Goal: Task Accomplishment & Management: Manage account settings

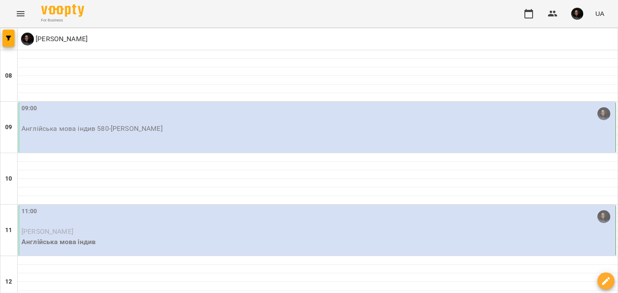
scroll to position [33, 0]
click at [155, 124] on p "Англійська мова індив 580 - [PERSON_NAME]" at bounding box center [317, 129] width 592 height 10
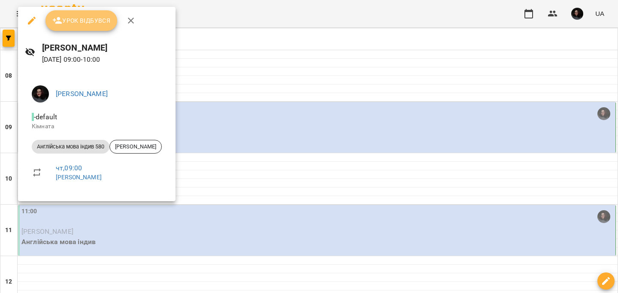
click at [102, 19] on span "Урок відбувся" at bounding box center [81, 20] width 58 height 10
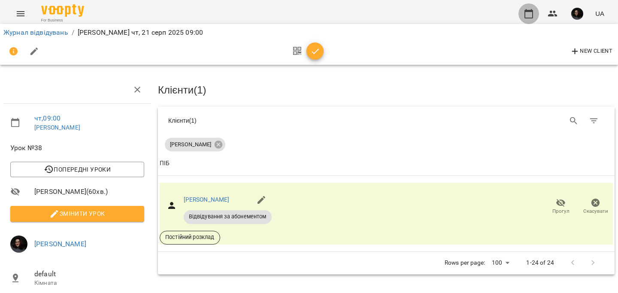
click at [529, 13] on icon "button" at bounding box center [528, 14] width 10 height 10
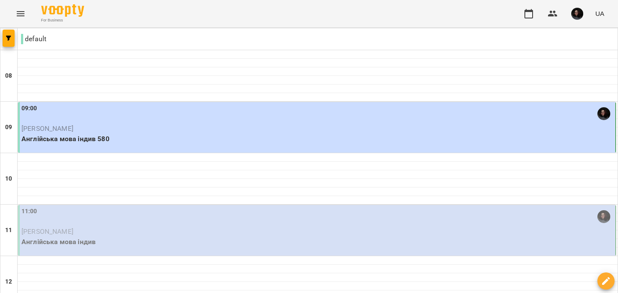
scroll to position [71, 0]
click at [217, 207] on div "11:00" at bounding box center [317, 217] width 592 height 20
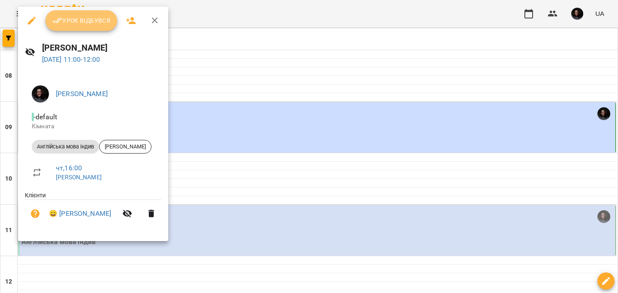
click at [99, 26] on button "Урок відбувся" at bounding box center [81, 20] width 72 height 21
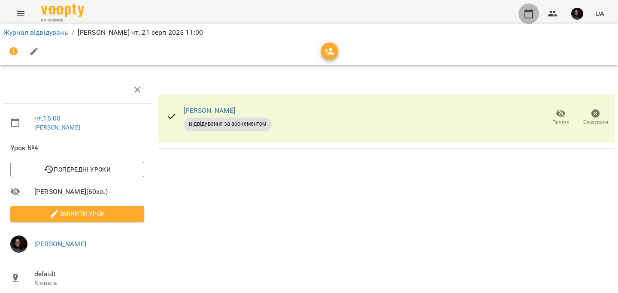
click at [527, 14] on icon "button" at bounding box center [528, 14] width 10 height 10
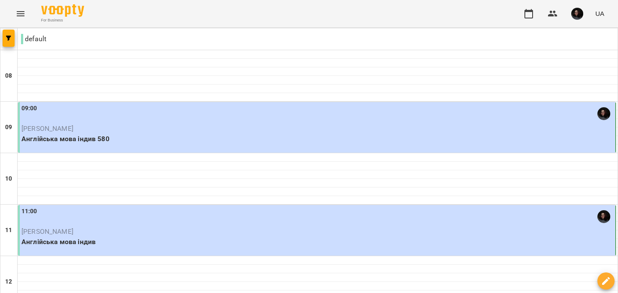
scroll to position [137, 0]
click at [18, 17] on icon "Menu" at bounding box center [20, 14] width 10 height 10
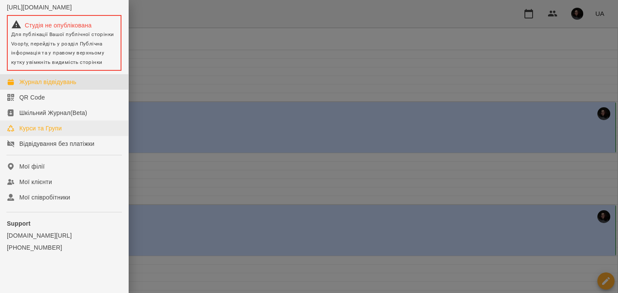
scroll to position [0, 0]
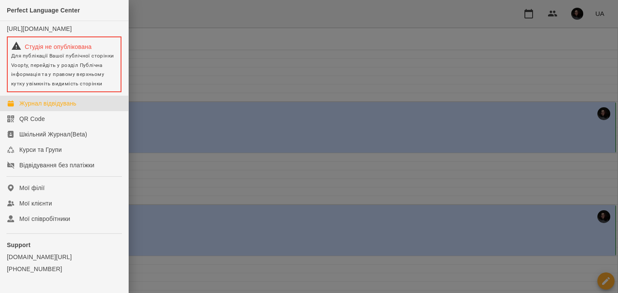
click at [405, 278] on div at bounding box center [309, 146] width 618 height 293
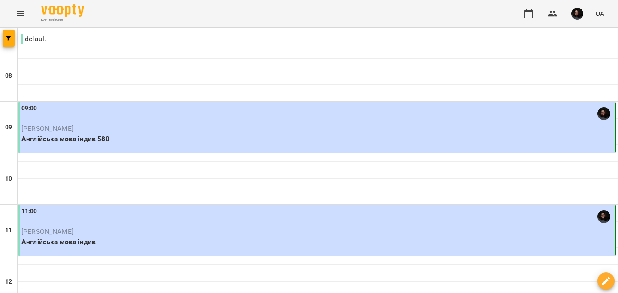
scroll to position [526, 0]
type input "**********"
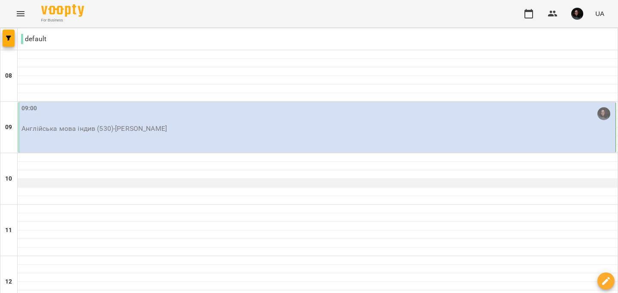
scroll to position [418, 0]
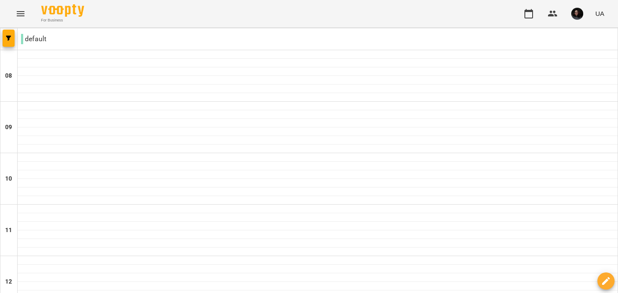
scroll to position [373, 0]
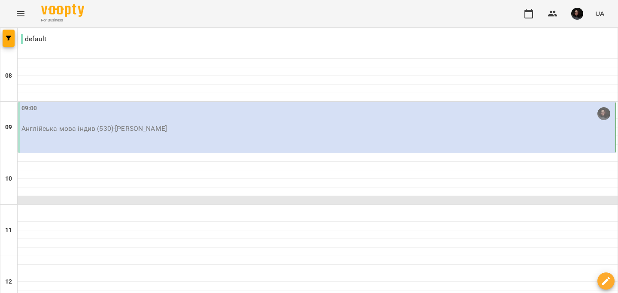
scroll to position [439, 0]
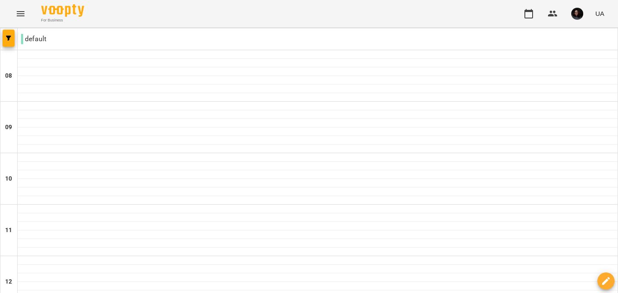
scroll to position [388, 0]
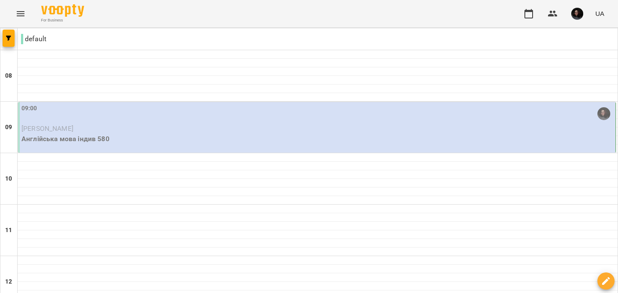
scroll to position [425, 0]
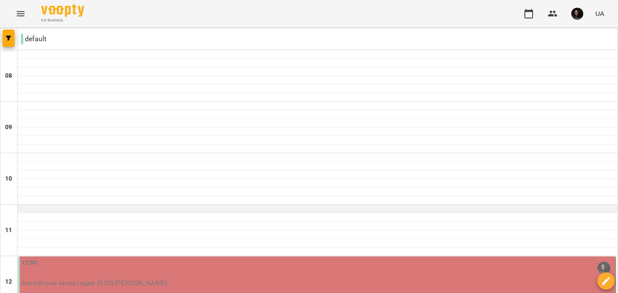
scroll to position [433, 0]
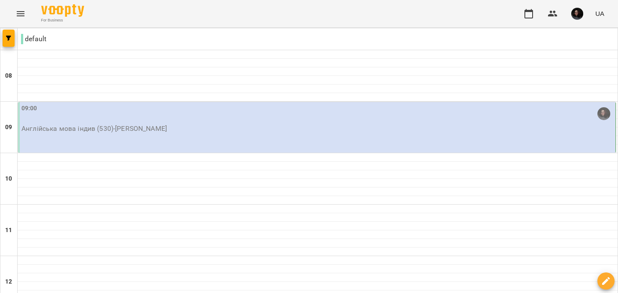
scroll to position [442, 0]
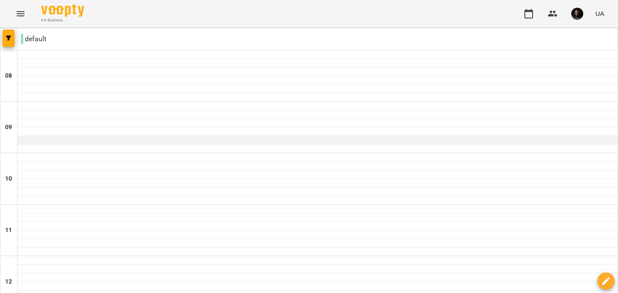
scroll to position [502, 0]
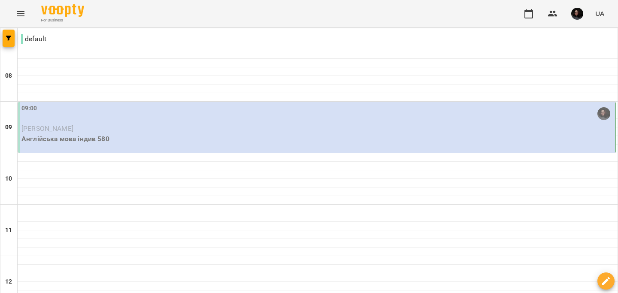
scroll to position [532, 0]
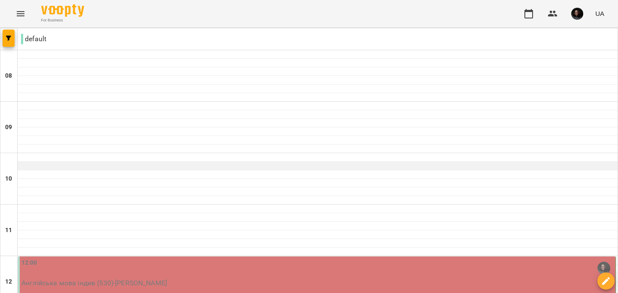
scroll to position [127, 0]
type input "**********"
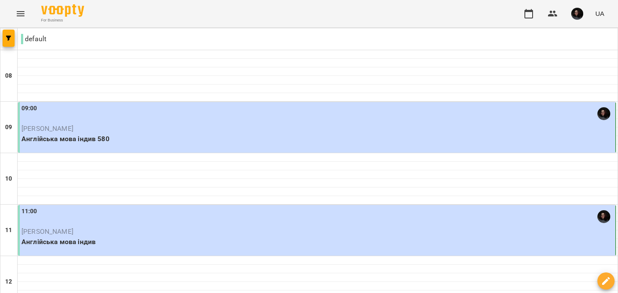
scroll to position [197, 0]
drag, startPoint x: 237, startPoint y: 256, endPoint x: 225, endPoint y: 254, distance: 12.2
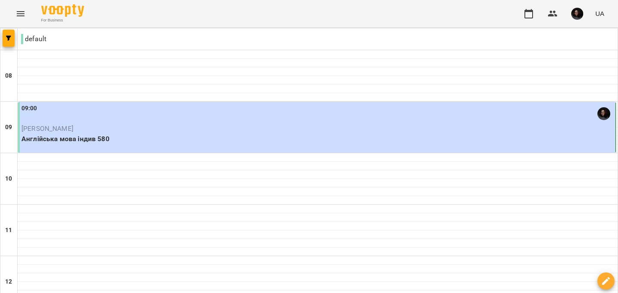
scroll to position [192, 0]
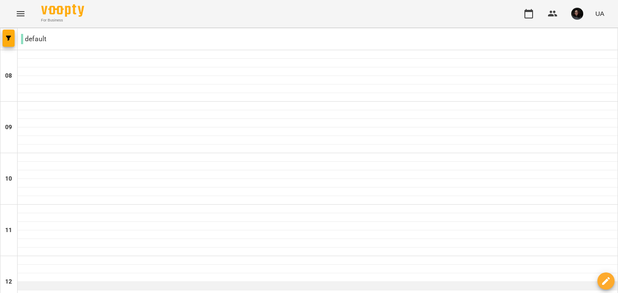
scroll to position [357, 0]
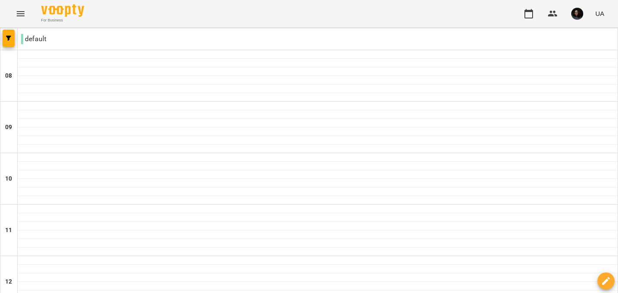
type input "**********"
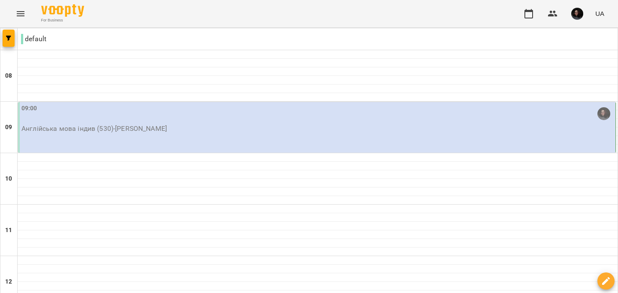
scroll to position [514, 0]
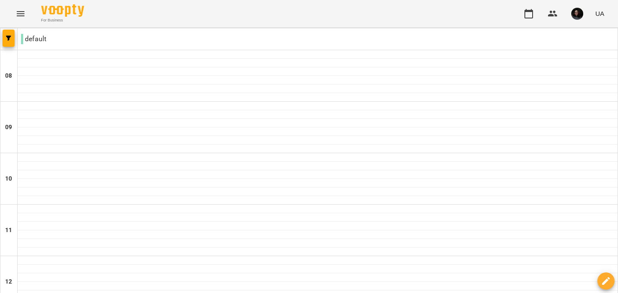
scroll to position [0, 0]
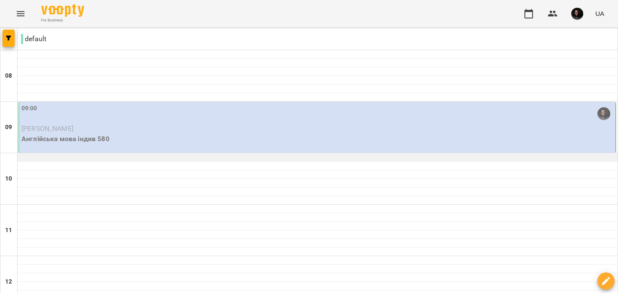
scroll to position [337, 0]
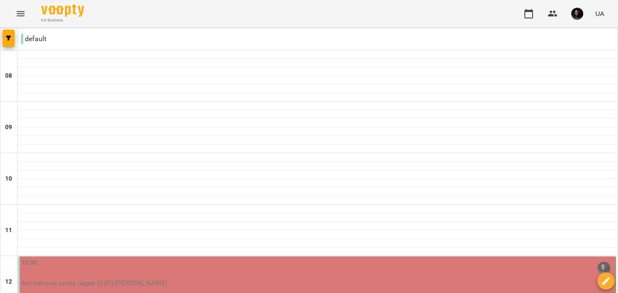
scroll to position [429, 0]
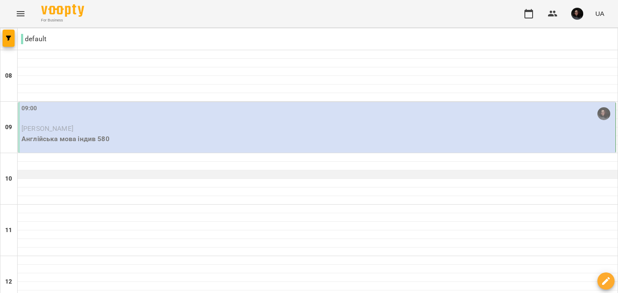
scroll to position [244, 0]
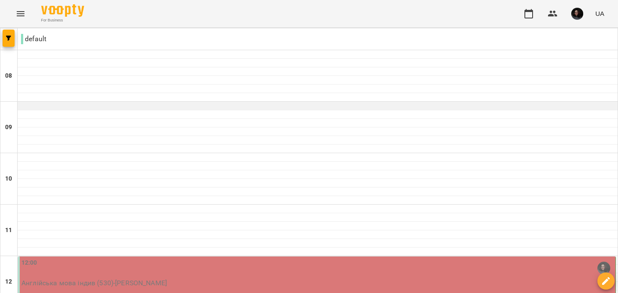
scroll to position [35, 0]
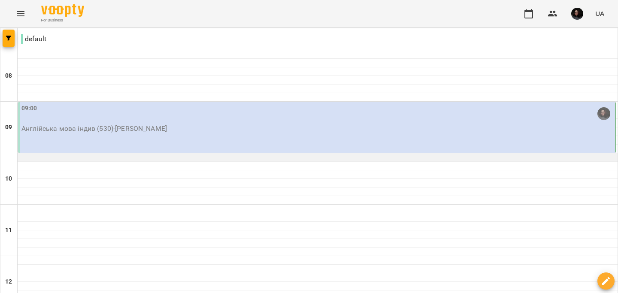
scroll to position [206, 0]
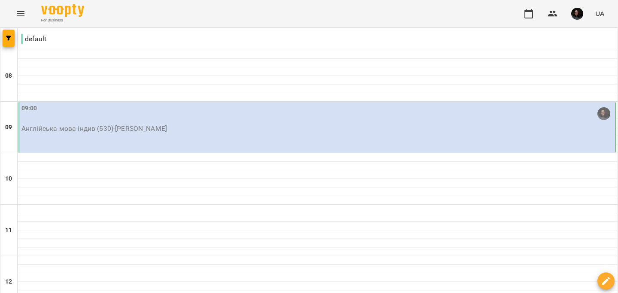
type input "**********"
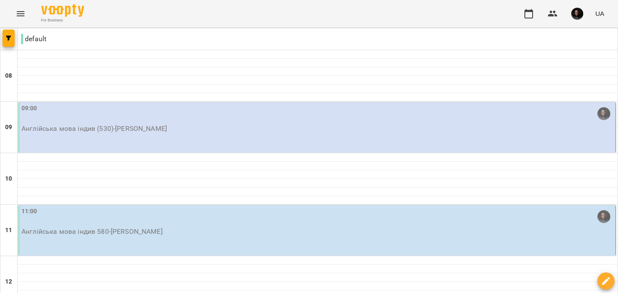
scroll to position [75, 0]
click at [177, 205] on div "11:00 Англійська мова індив 580 - [PERSON_NAME]" at bounding box center [317, 230] width 598 height 51
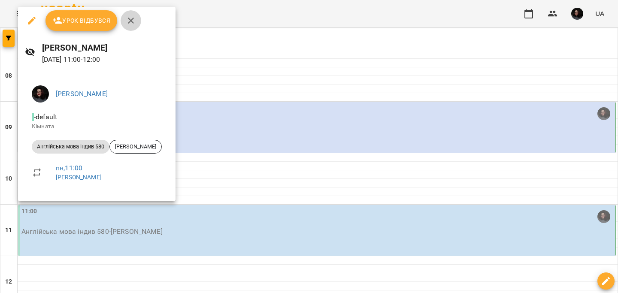
click at [132, 21] on icon "button" at bounding box center [131, 20] width 10 height 10
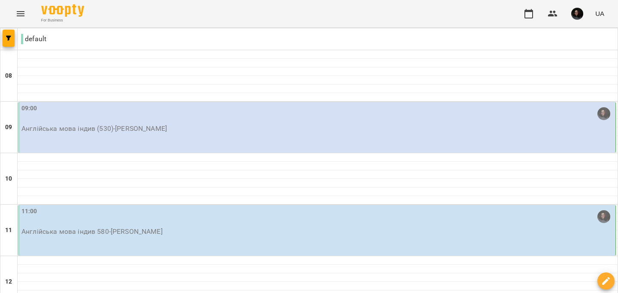
scroll to position [405, 0]
type input "**********"
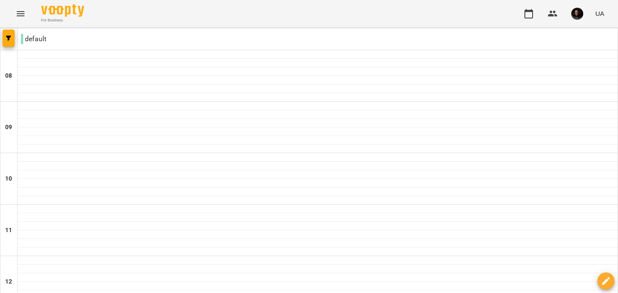
type input "**********"
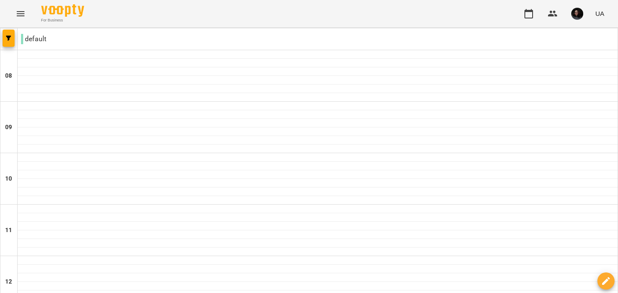
scroll to position [339, 0]
